Goal: Check status: Check status

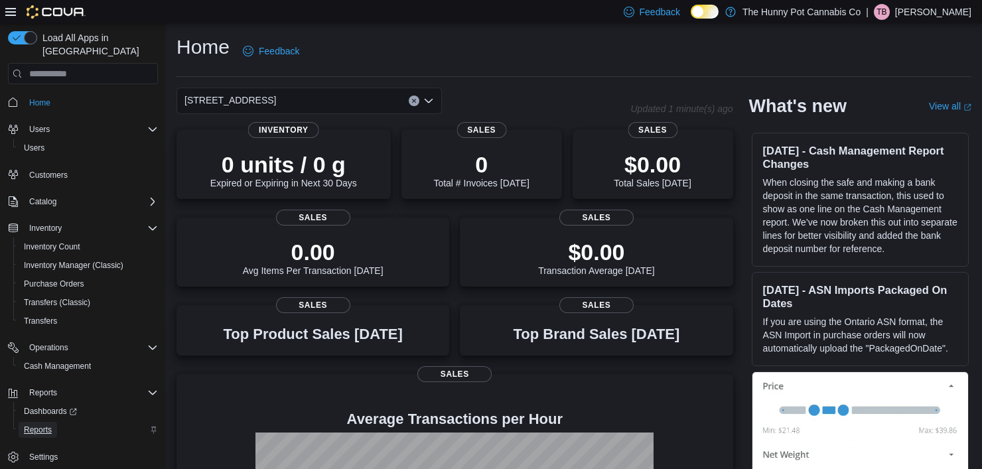
click at [51, 425] on span "Reports" at bounding box center [38, 430] width 28 height 11
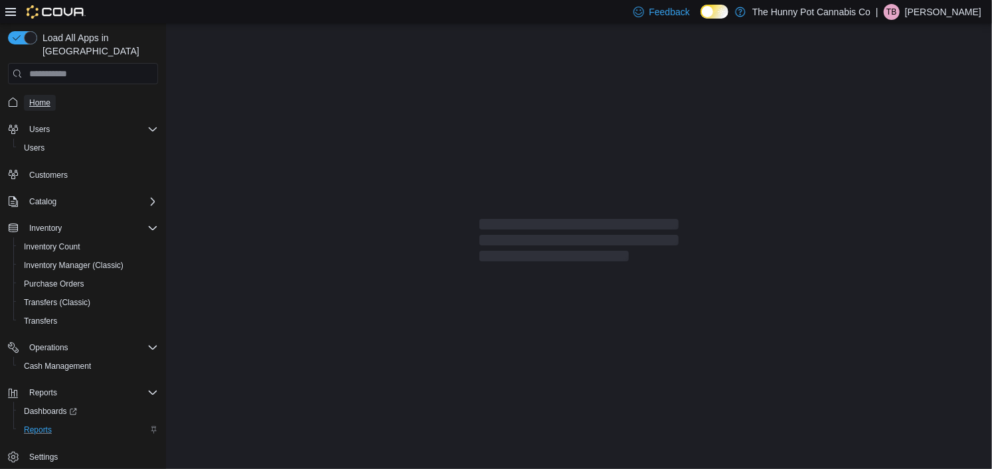
click at [44, 98] on span "Home" at bounding box center [39, 103] width 21 height 11
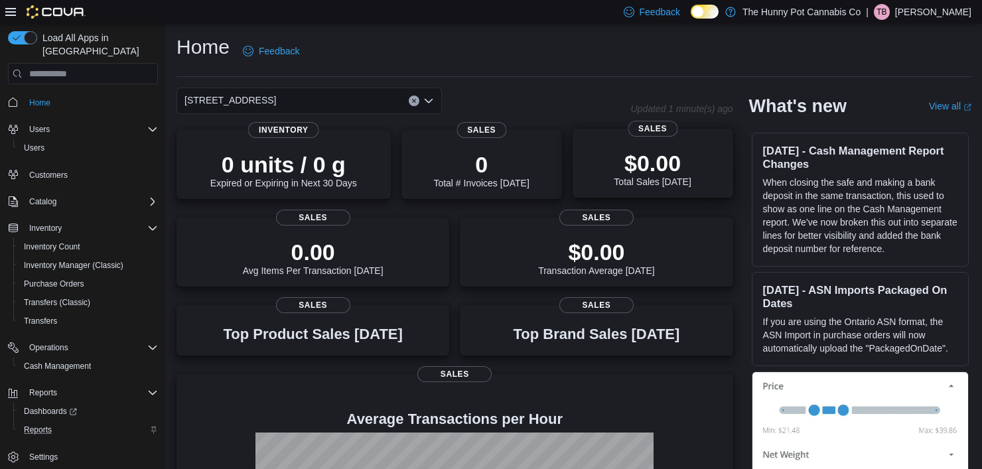
click at [641, 169] on p "$0.00" at bounding box center [652, 163] width 77 height 27
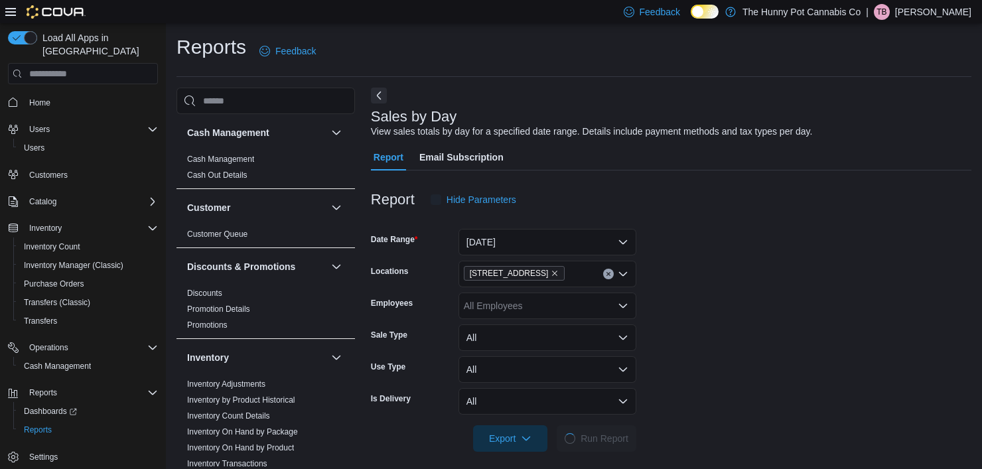
scroll to position [9, 0]
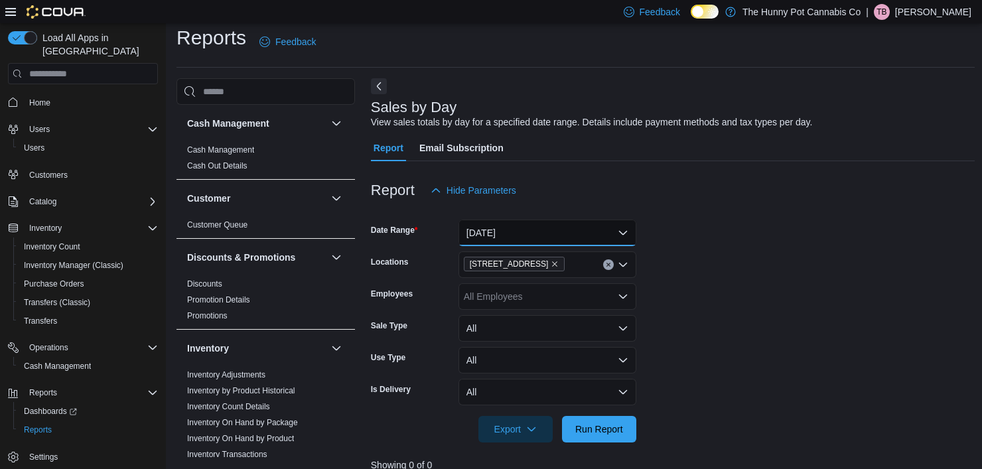
click at [564, 229] on button "Today" at bounding box center [548, 233] width 178 height 27
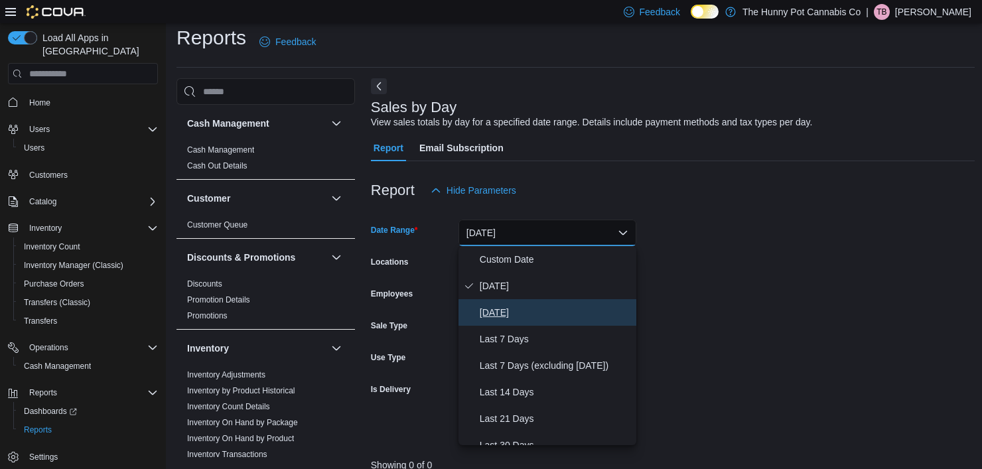
click at [536, 310] on span "Yesterday" at bounding box center [555, 313] width 151 height 16
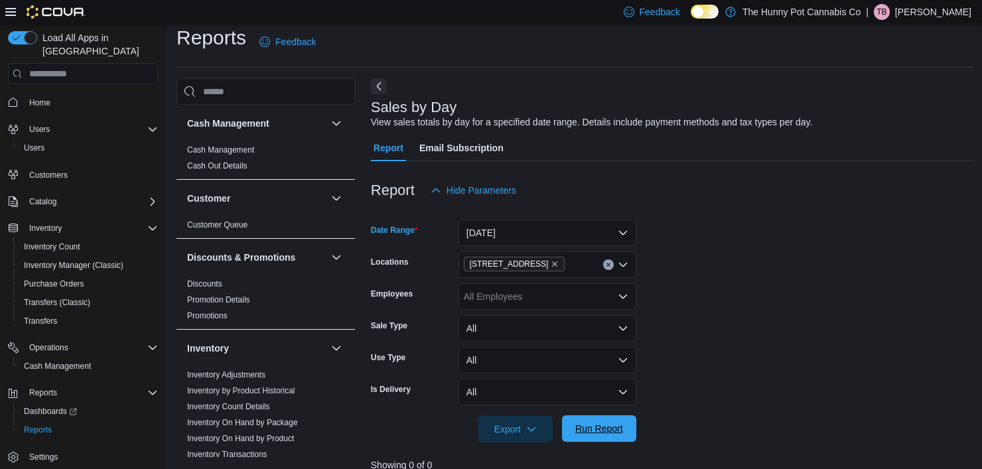
click at [588, 436] on span "Run Report" at bounding box center [599, 428] width 58 height 27
